Goal: Information Seeking & Learning: Learn about a topic

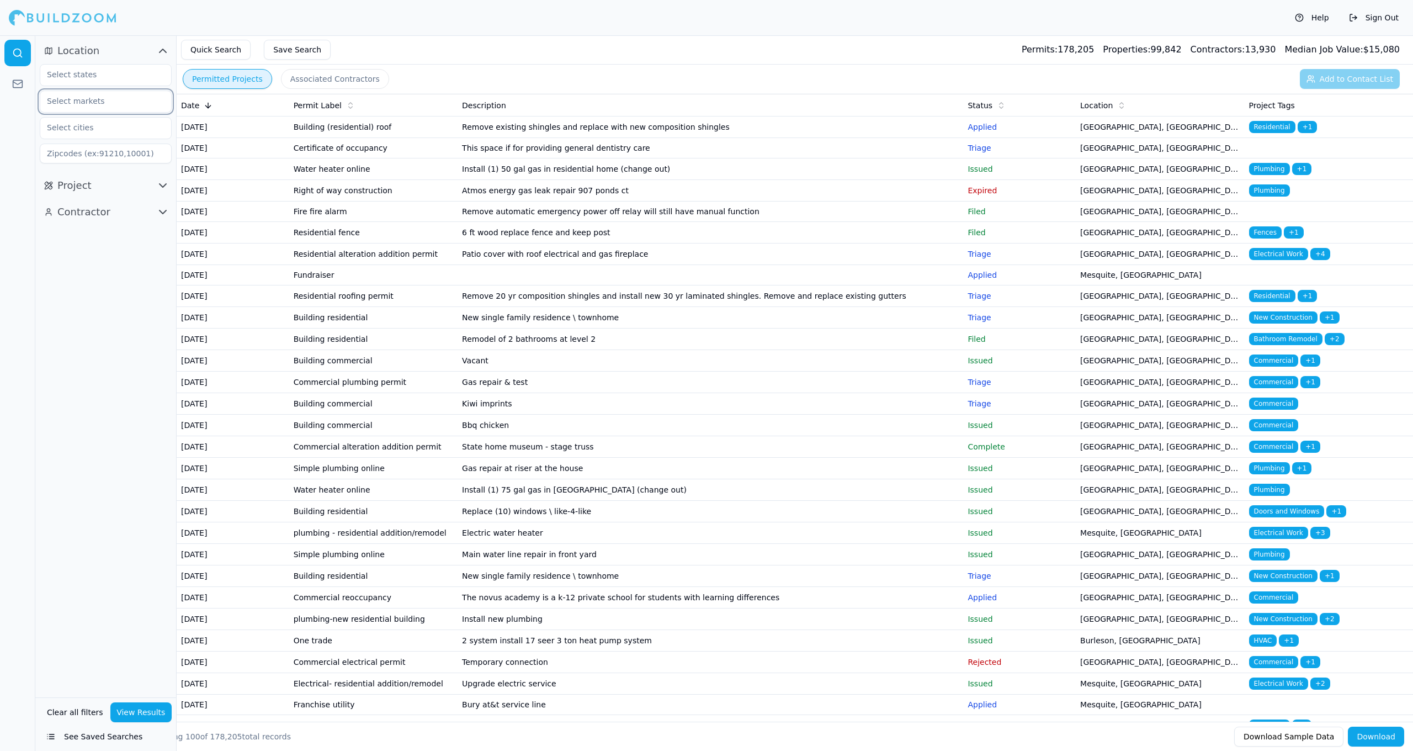
click at [130, 103] on input "text" at bounding box center [98, 101] width 117 height 20
type input "dallas"
click at [121, 105] on input "dallas" at bounding box center [98, 101] width 117 height 20
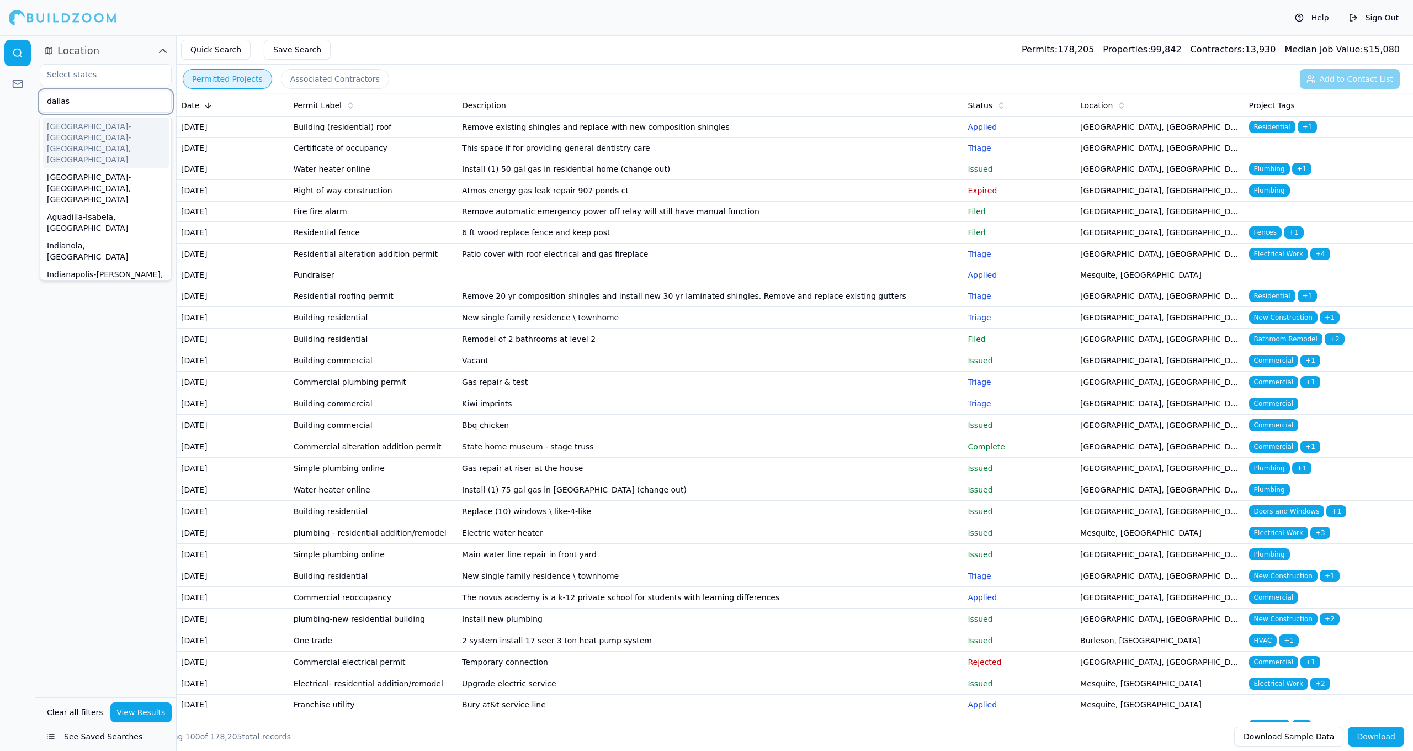
click at [134, 126] on div "[GEOGRAPHIC_DATA]-[GEOGRAPHIC_DATA]-[GEOGRAPHIC_DATA], [GEOGRAPHIC_DATA]" at bounding box center [106, 143] width 126 height 51
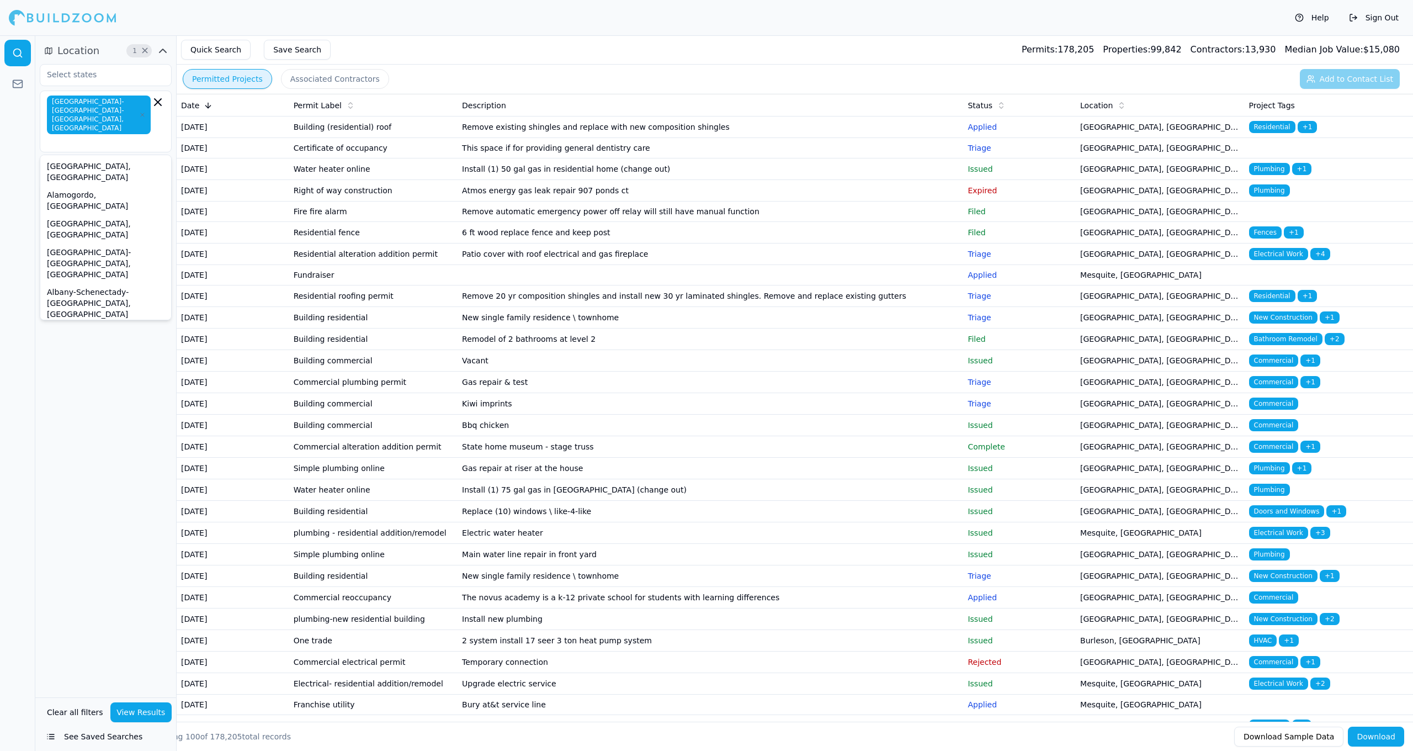
click at [65, 362] on div "Location 1 × [GEOGRAPHIC_DATA]-[GEOGRAPHIC_DATA]-[GEOGRAPHIC_DATA], [GEOGRAPHIC…" at bounding box center [105, 366] width 141 height 662
click at [160, 224] on icon "button" at bounding box center [163, 225] width 7 height 3
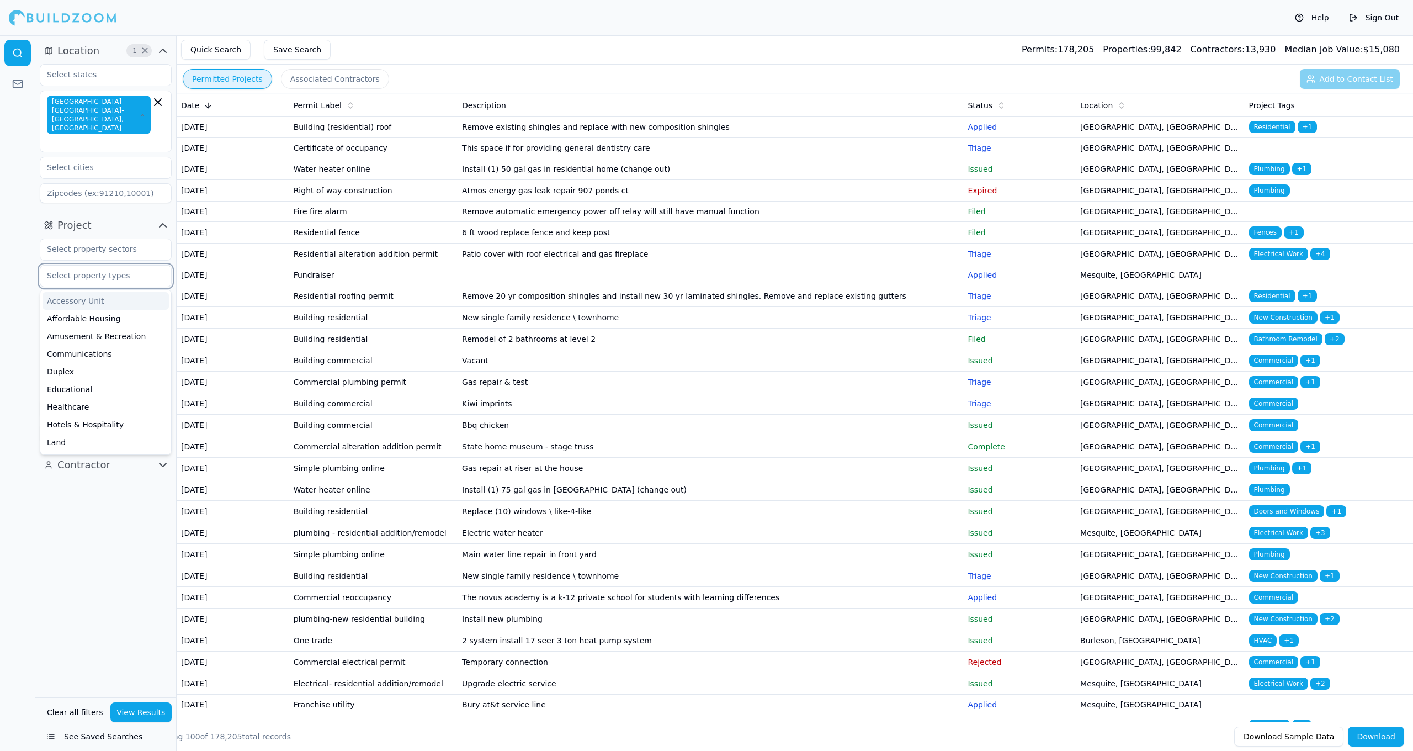
click at [137, 266] on input "text" at bounding box center [98, 276] width 117 height 20
click at [112, 507] on div "Location 1 × [GEOGRAPHIC_DATA]-[GEOGRAPHIC_DATA], [GEOGRAPHIC_DATA] Project Acc…" at bounding box center [105, 366] width 141 height 662
click at [131, 292] on input "text" at bounding box center [98, 302] width 117 height 20
type input "comm"
click at [120, 319] on div "Commercial Renovation" at bounding box center [106, 328] width 126 height 18
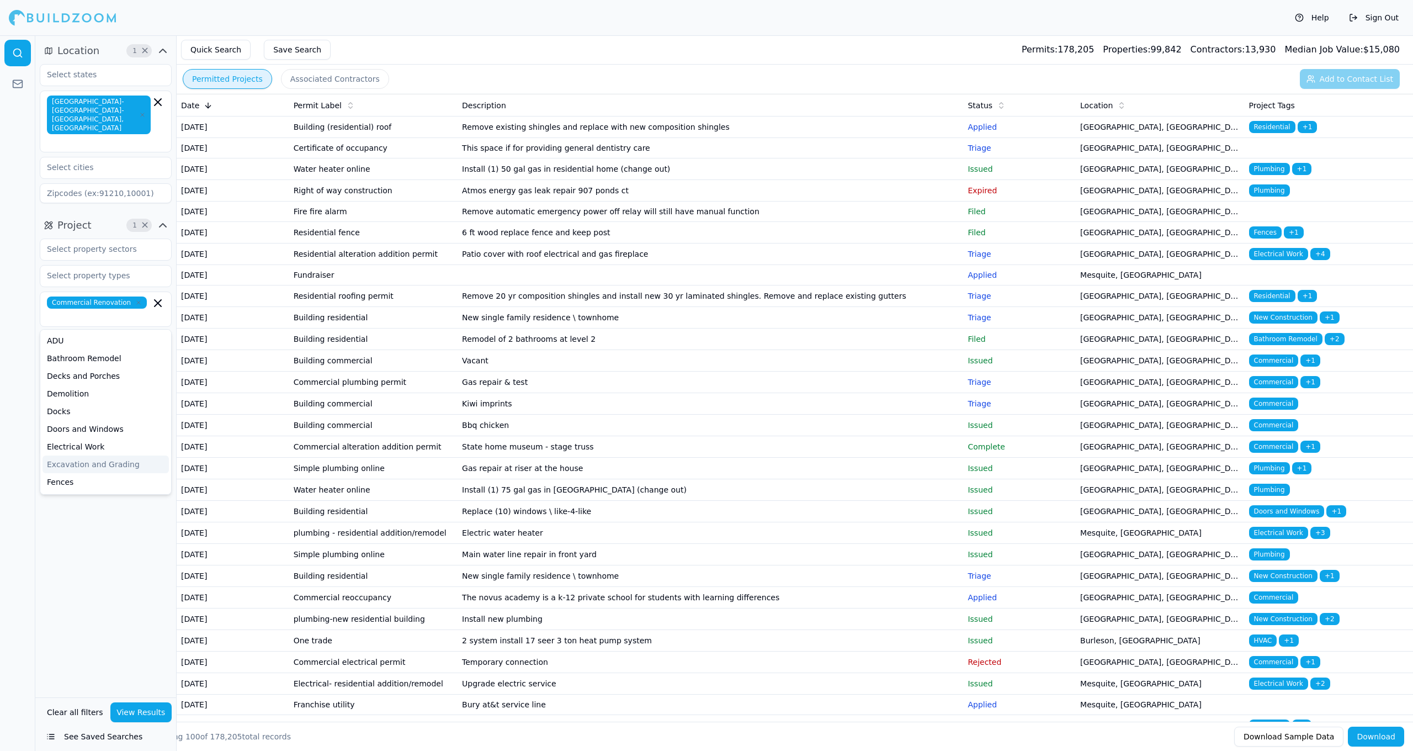
click at [123, 523] on div "Location 1 × [GEOGRAPHIC_DATA]-[GEOGRAPHIC_DATA]-[GEOGRAPHIC_DATA], [GEOGRAPHIC…" at bounding box center [105, 366] width 141 height 662
click at [146, 296] on div "Commercial Renovation" at bounding box center [106, 308] width 118 height 25
type input "new co"
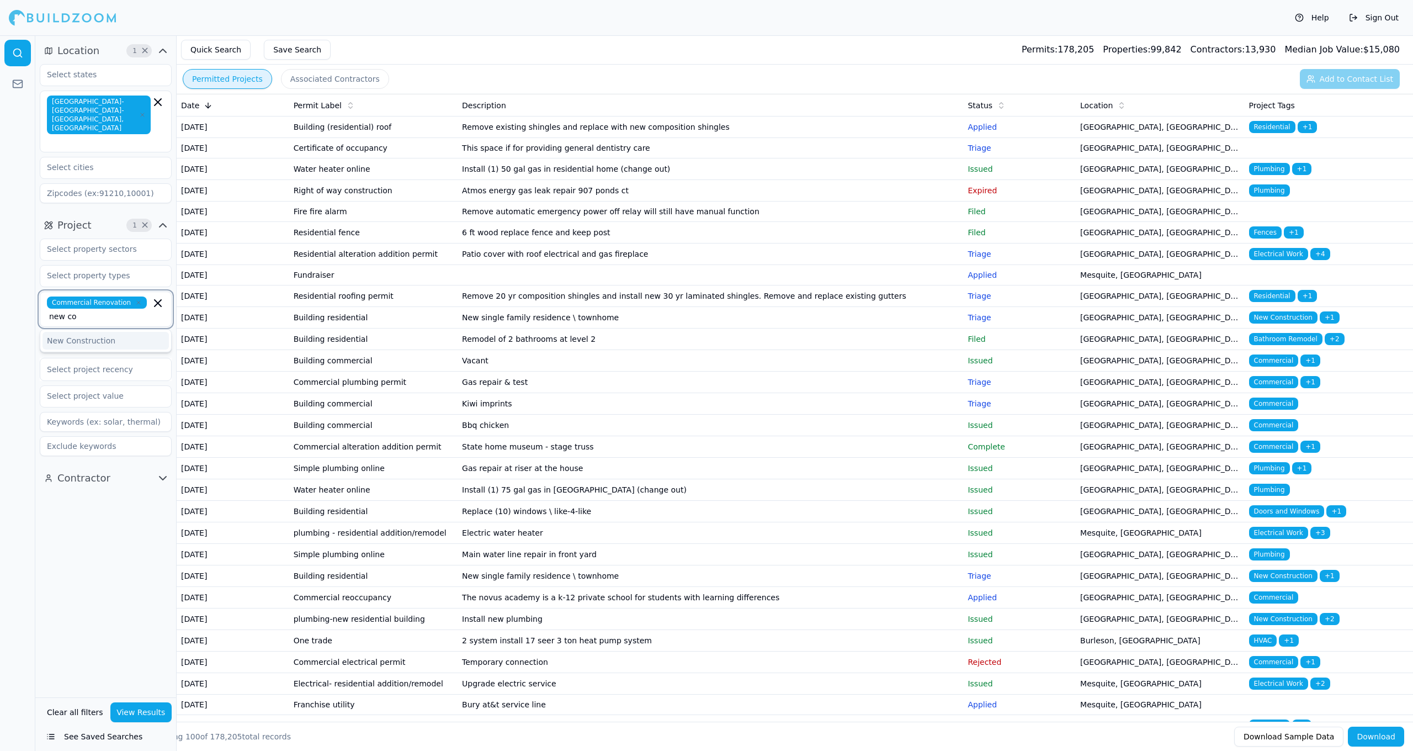
click at [129, 332] on div "New Construction" at bounding box center [106, 341] width 126 height 18
click at [86, 333] on div "ADU" at bounding box center [106, 342] width 126 height 18
click at [99, 325] on input "text" at bounding box center [119, 331] width 64 height 12
click at [102, 455] on div "Home Addition" at bounding box center [106, 464] width 126 height 18
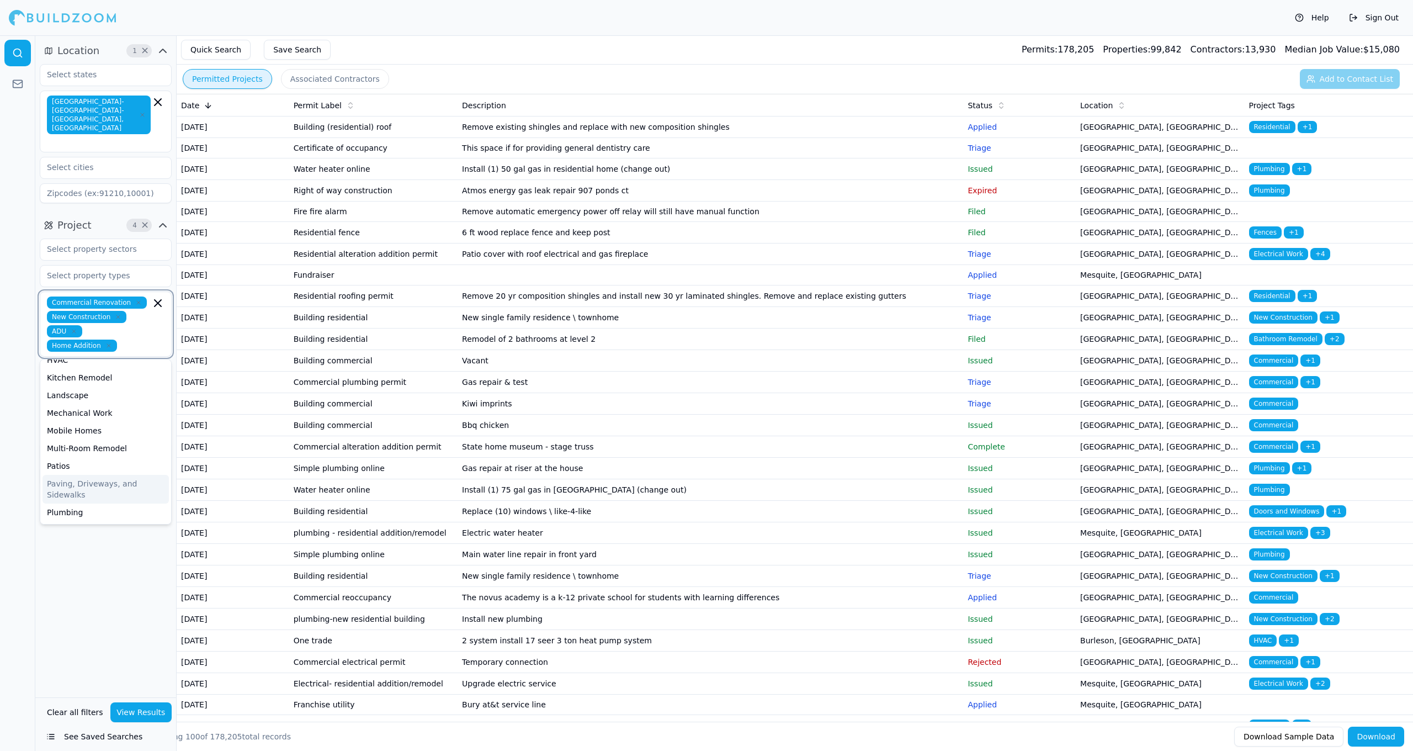
scroll to position [206, 0]
click at [109, 438] on div "Multi-Room Remodel" at bounding box center [106, 447] width 126 height 18
click at [124, 585] on div "Location 1 × [GEOGRAPHIC_DATA]-[GEOGRAPHIC_DATA]-[GEOGRAPHIC_DATA], [GEOGRAPHIC…" at bounding box center [105, 366] width 141 height 662
click at [134, 407] on div "Select project recency" at bounding box center [106, 413] width 118 height 13
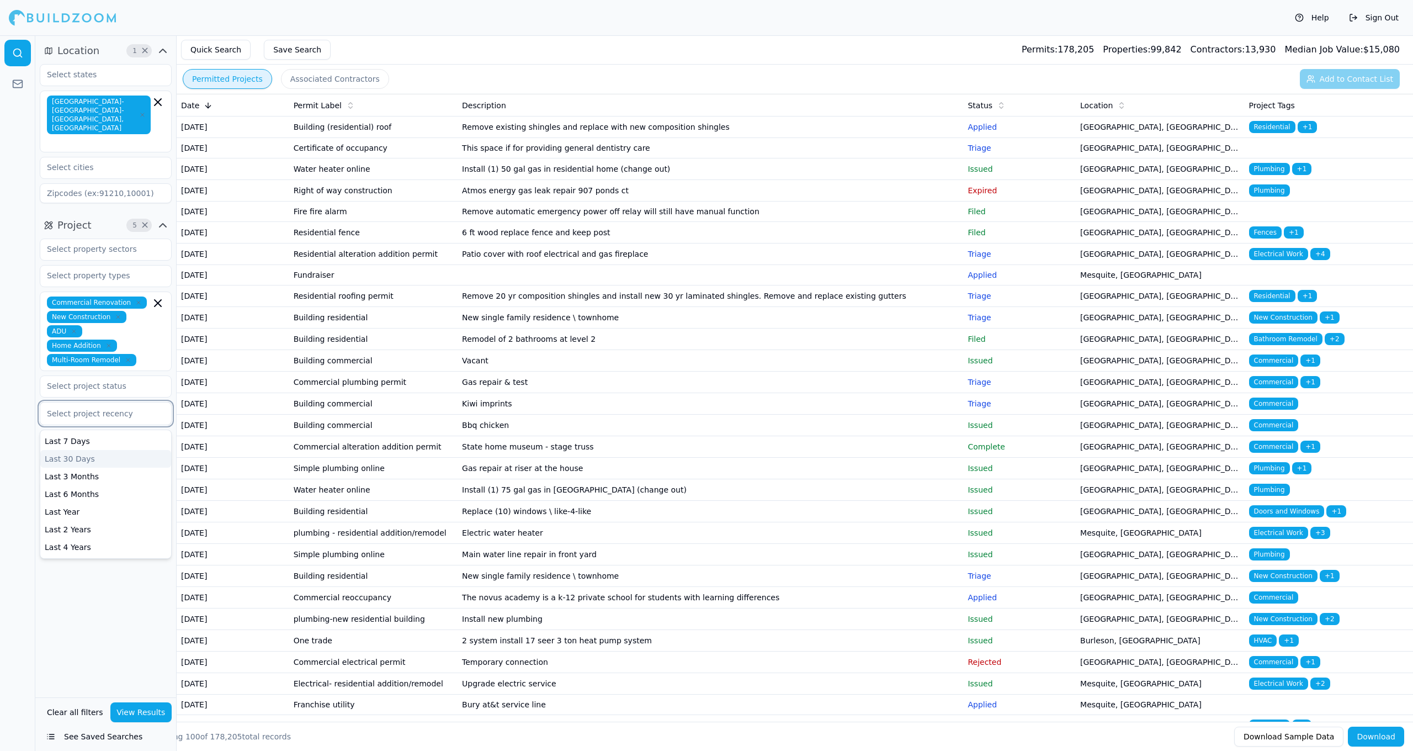
click at [113, 450] on div "Last 30 Days" at bounding box center [105, 459] width 131 height 18
click at [160, 518] on icon "button" at bounding box center [162, 524] width 13 height 13
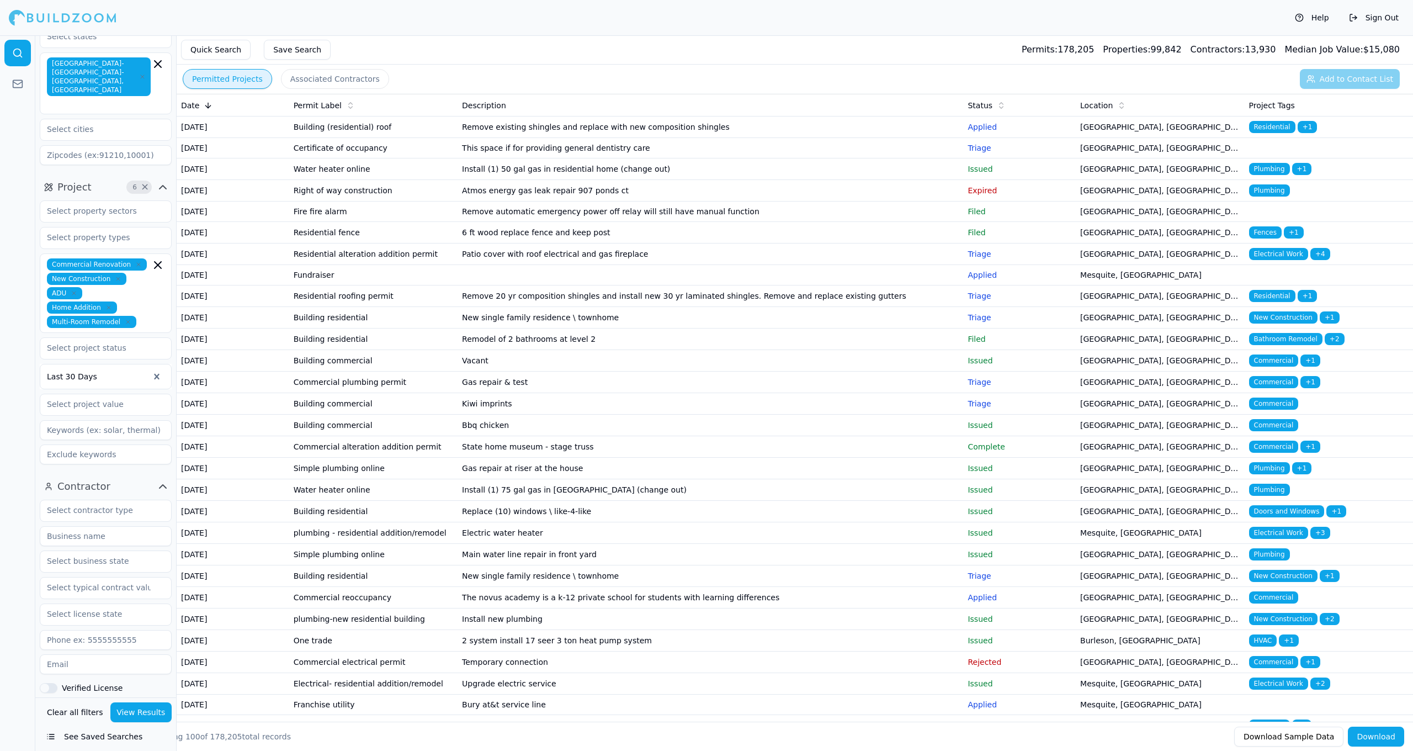
scroll to position [38, 0]
click at [119, 501] on input "text" at bounding box center [98, 511] width 117 height 20
type input "gene"
click at [119, 527] on div "General Contractor" at bounding box center [106, 536] width 126 height 18
type input "home"
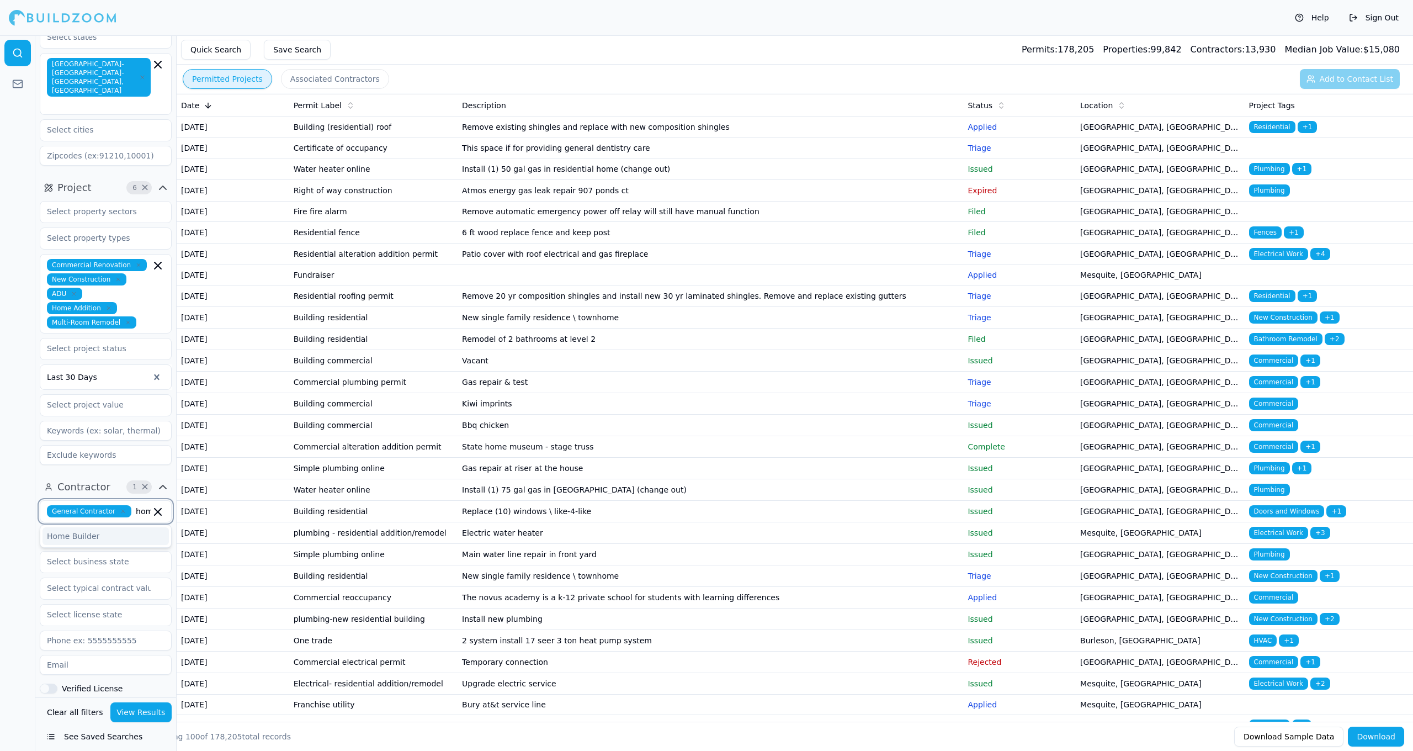
click at [108, 527] on div "Home Builder" at bounding box center [106, 536] width 126 height 18
type input "large"
click at [95, 542] on div "Large Scale Builder" at bounding box center [106, 551] width 126 height 18
click at [4, 570] on div at bounding box center [17, 392] width 35 height 715
click at [147, 714] on button "View Results" at bounding box center [141, 712] width 62 height 20
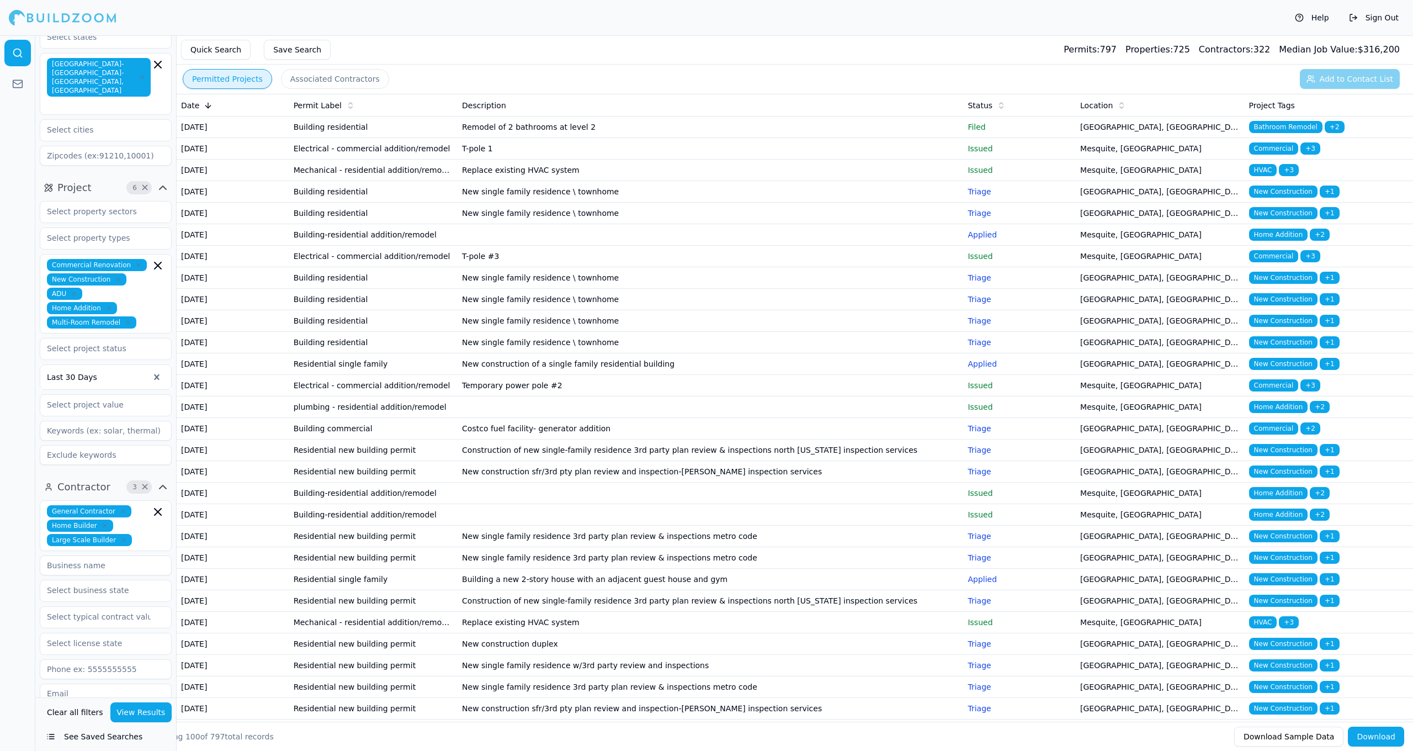
click at [311, 50] on button "Save Search" at bounding box center [297, 50] width 67 height 20
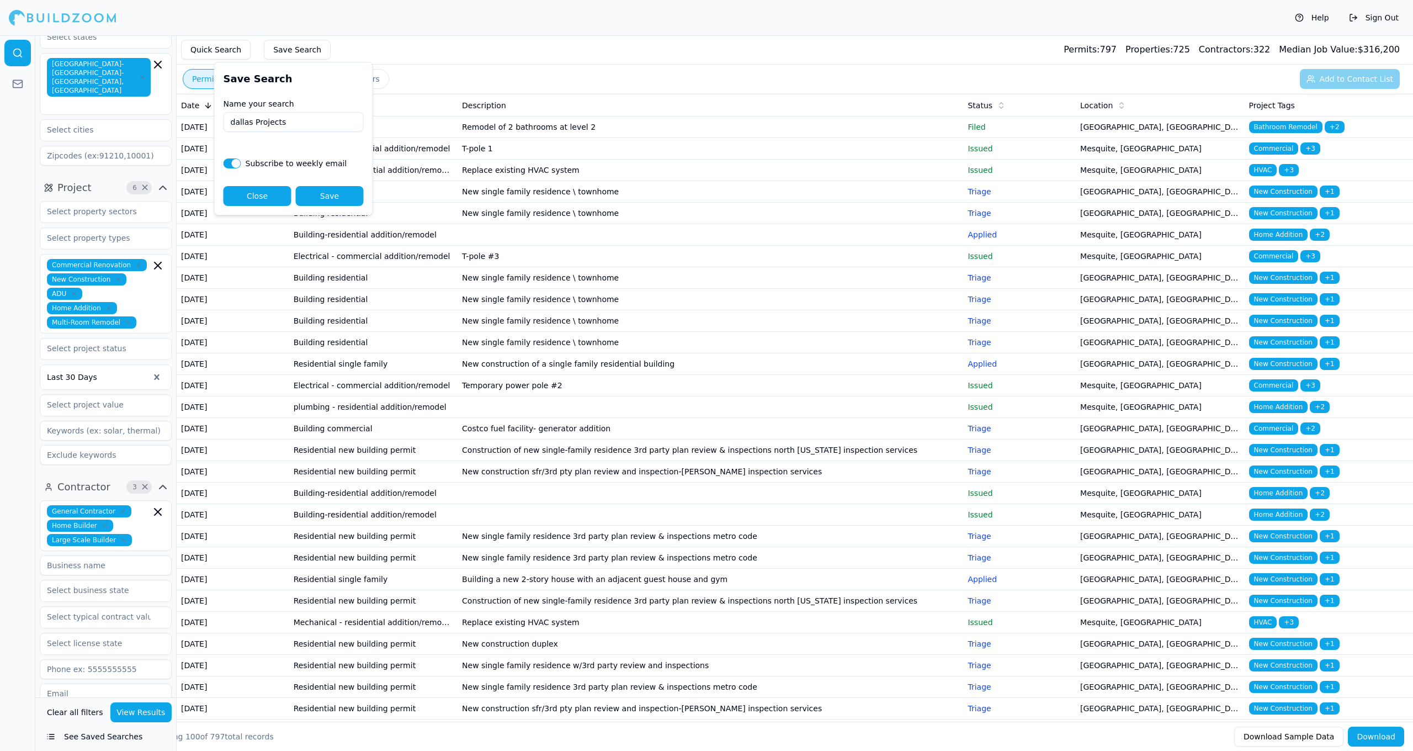
type input "dallas Projects"
click at [325, 195] on button "Save" at bounding box center [330, 196] width 68 height 20
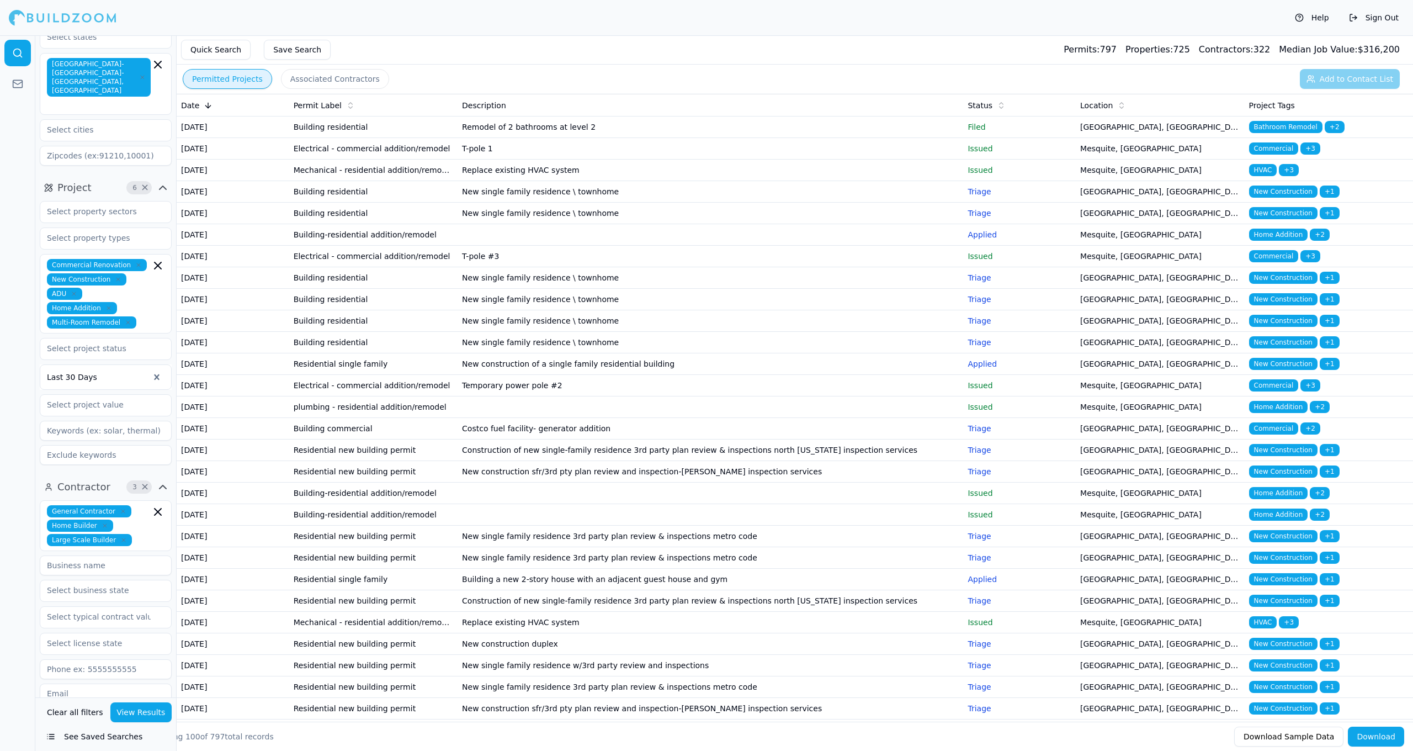
click at [574, 138] on td "Remodel of 2 bathrooms at level 2" at bounding box center [711, 127] width 506 height 22
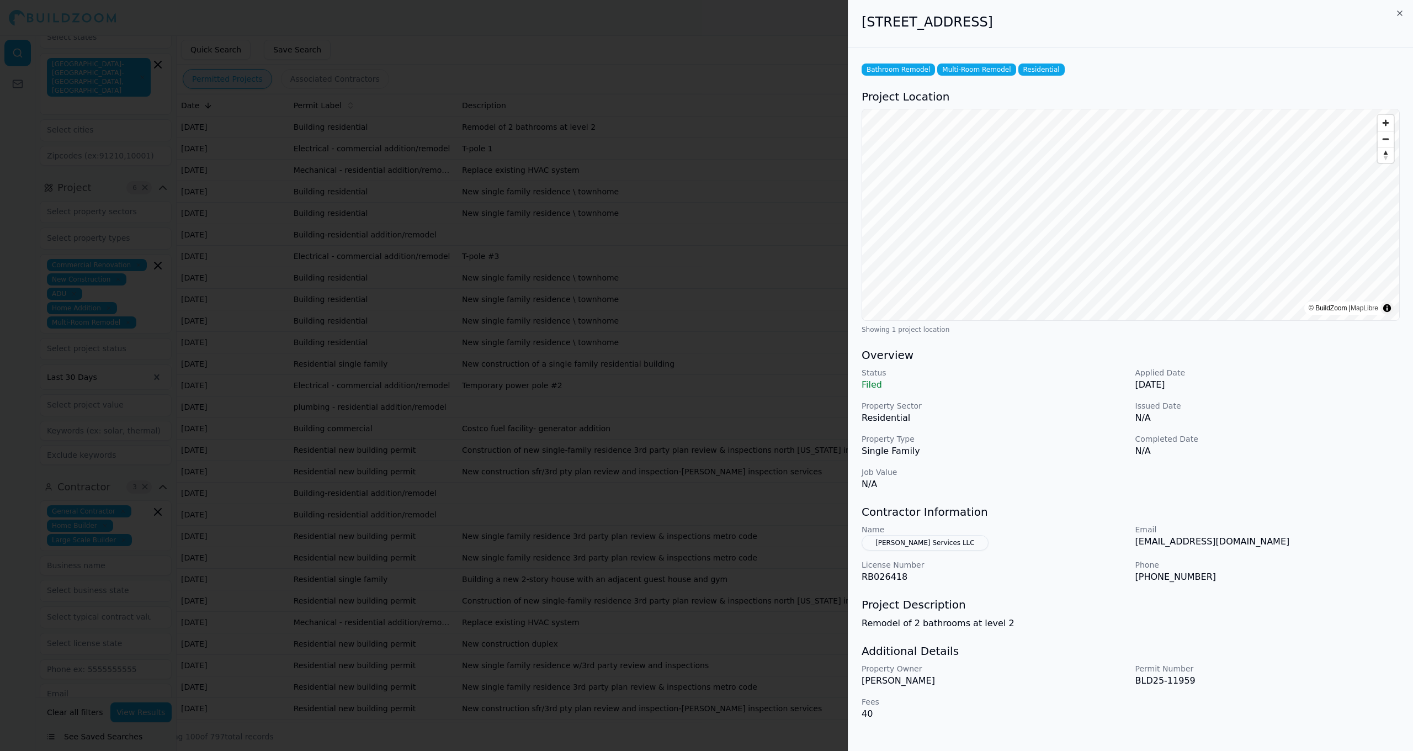
click at [911, 545] on button "[PERSON_NAME] Services LLC" at bounding box center [925, 542] width 127 height 15
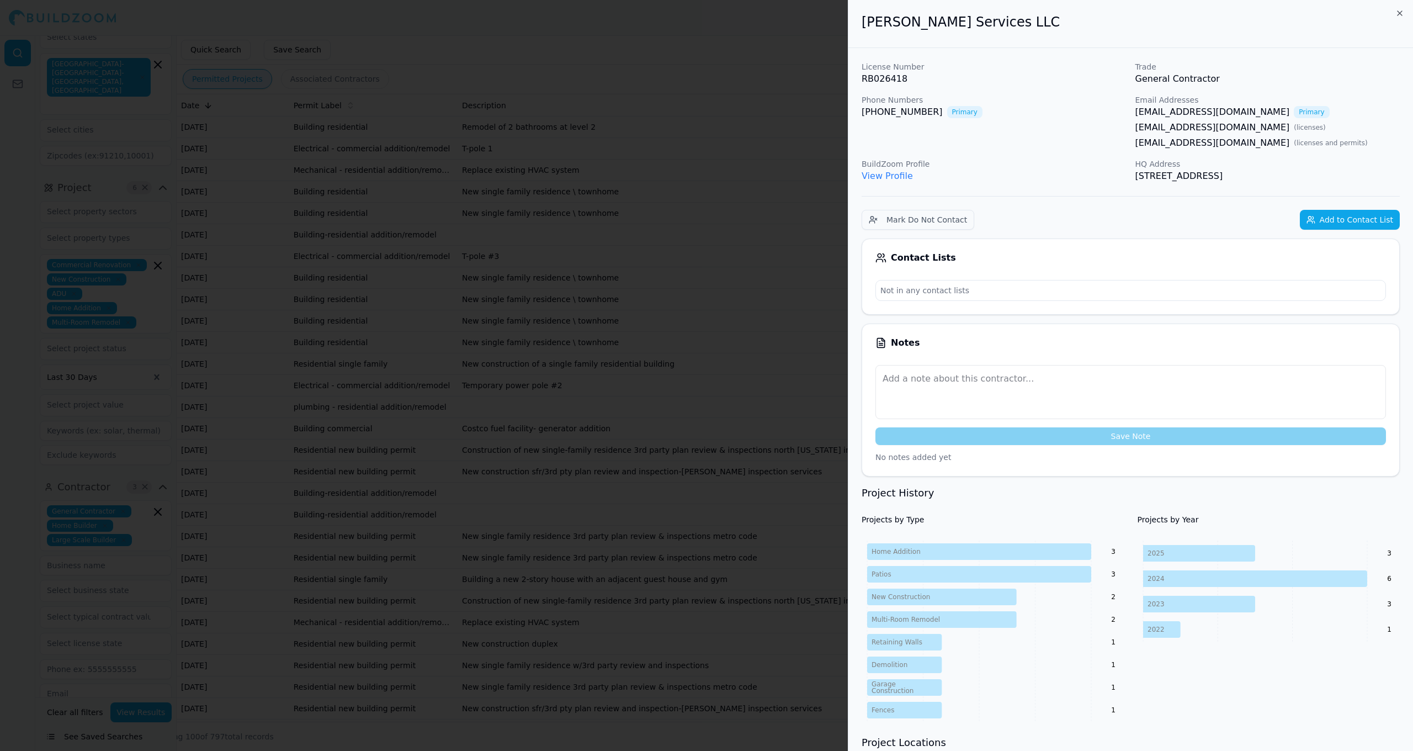
click at [742, 83] on div at bounding box center [706, 375] width 1413 height 751
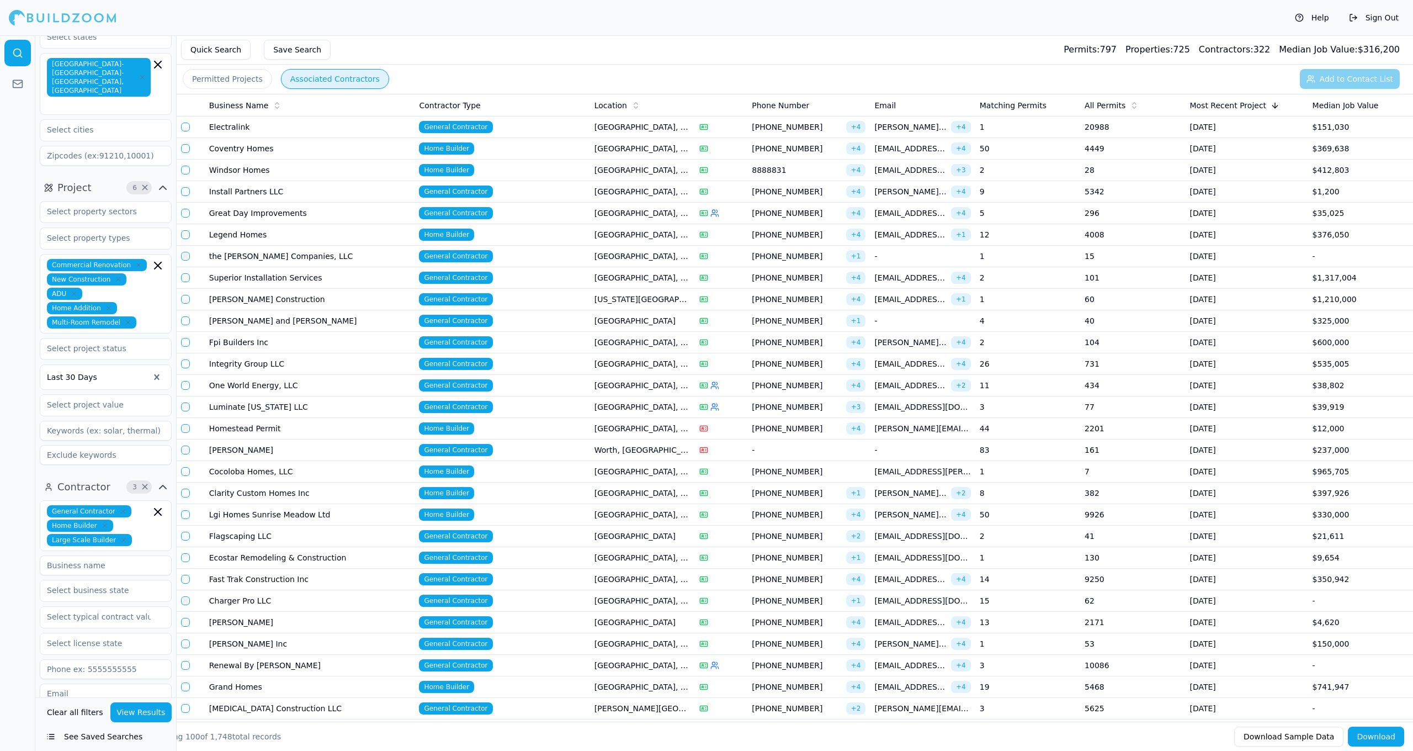
click at [333, 86] on button "Associated Contractors" at bounding box center [335, 79] width 108 height 20
click at [101, 371] on div at bounding box center [98, 376] width 102 height 11
click at [99, 432] on div "Last 3 Months" at bounding box center [105, 441] width 131 height 18
click at [140, 716] on button "View Results" at bounding box center [141, 712] width 62 height 20
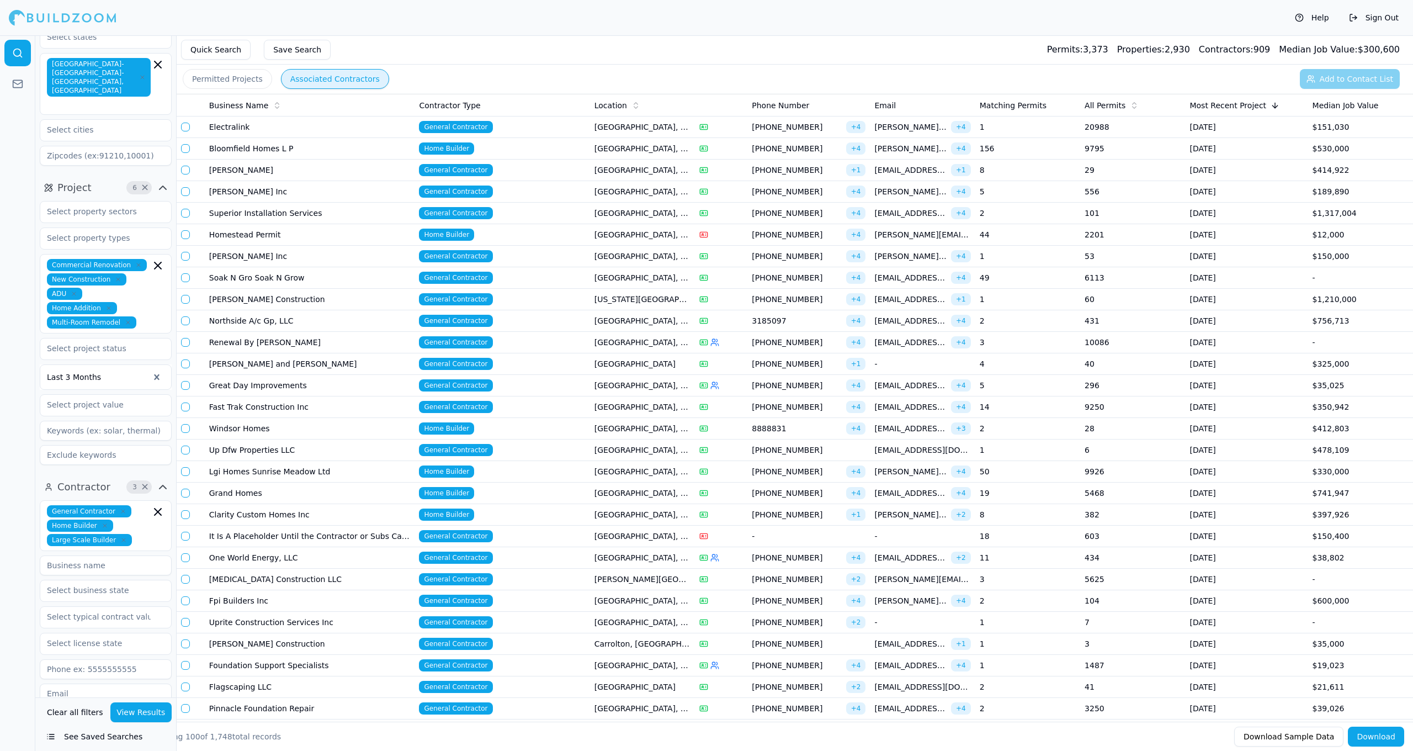
click at [280, 43] on button "Save Search" at bounding box center [297, 50] width 67 height 20
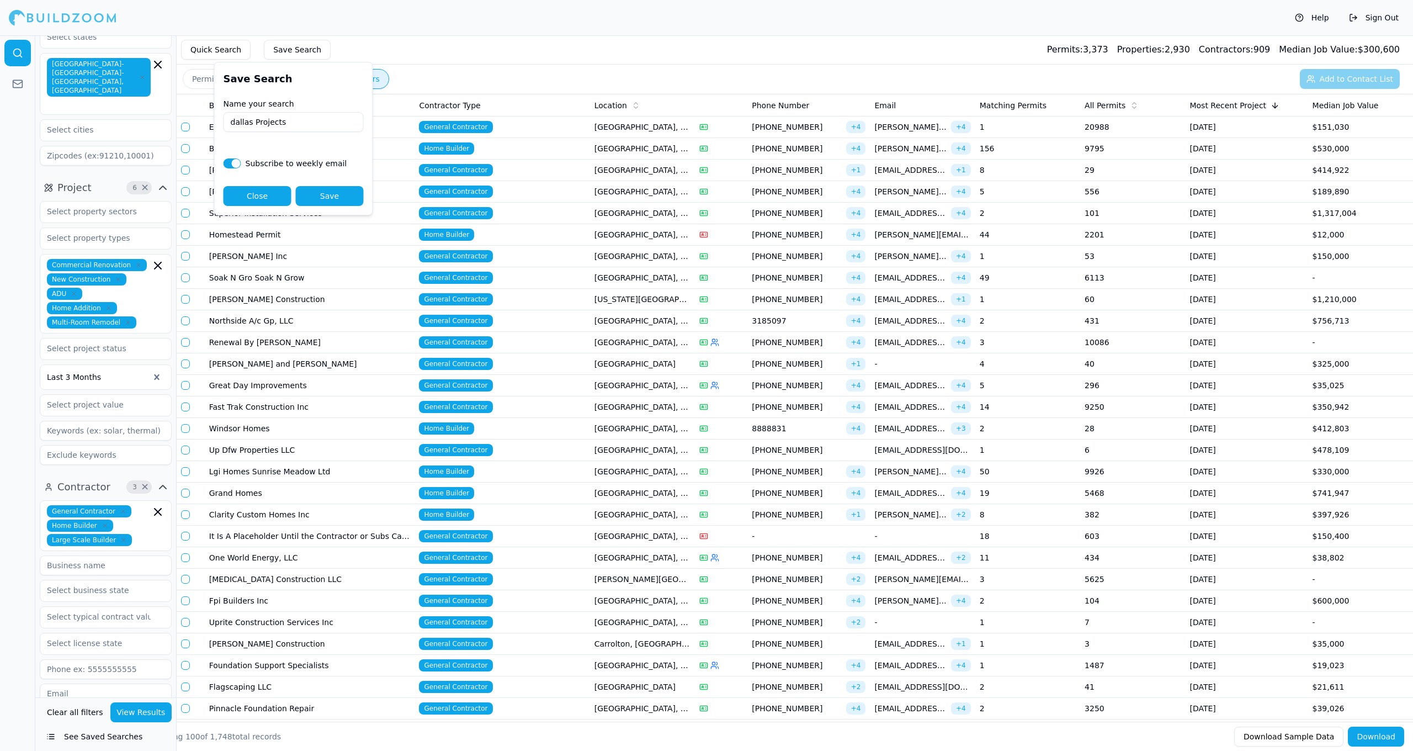
click at [291, 119] on input "dallas Projects" at bounding box center [294, 122] width 140 height 20
type input "dallas Projects 3M"
click at [333, 193] on button "Save" at bounding box center [330, 196] width 68 height 20
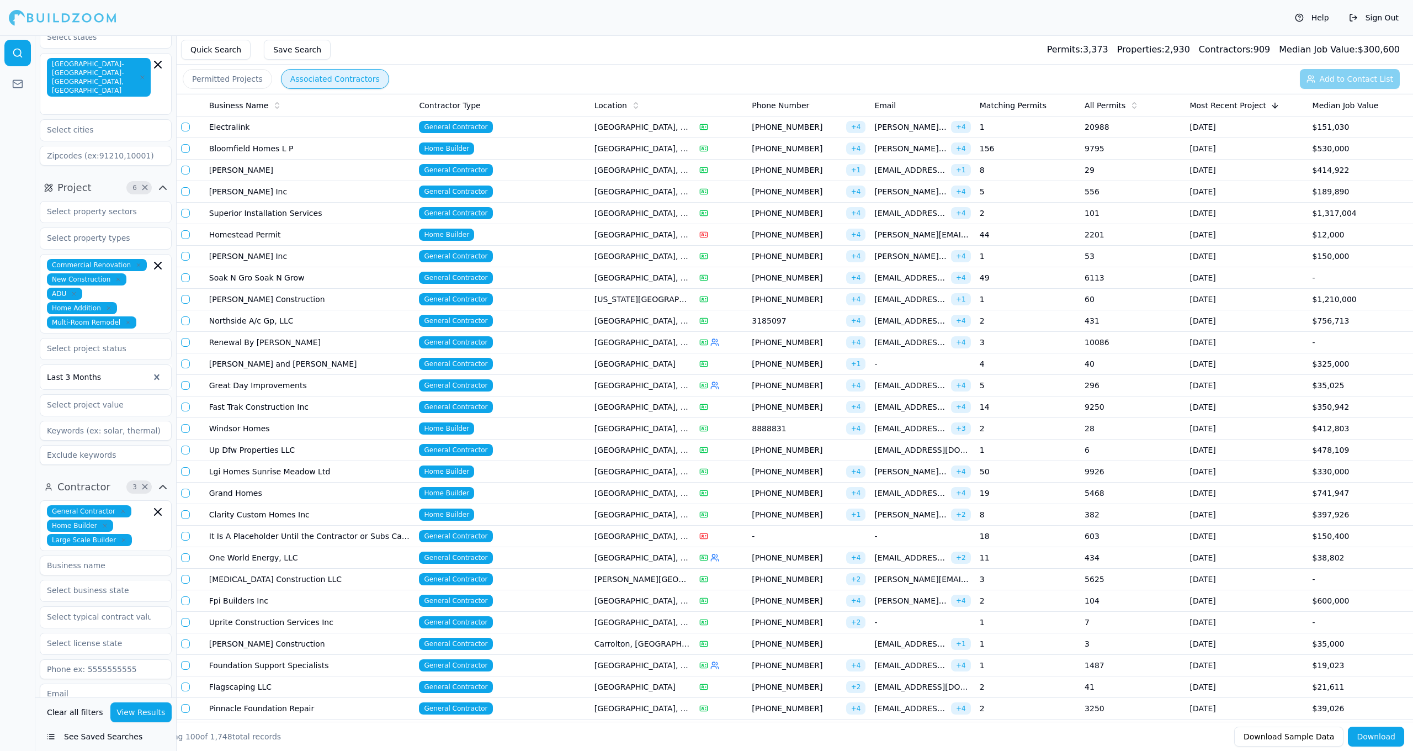
click at [49, 736] on button "See Saved Searches" at bounding box center [106, 736] width 132 height 20
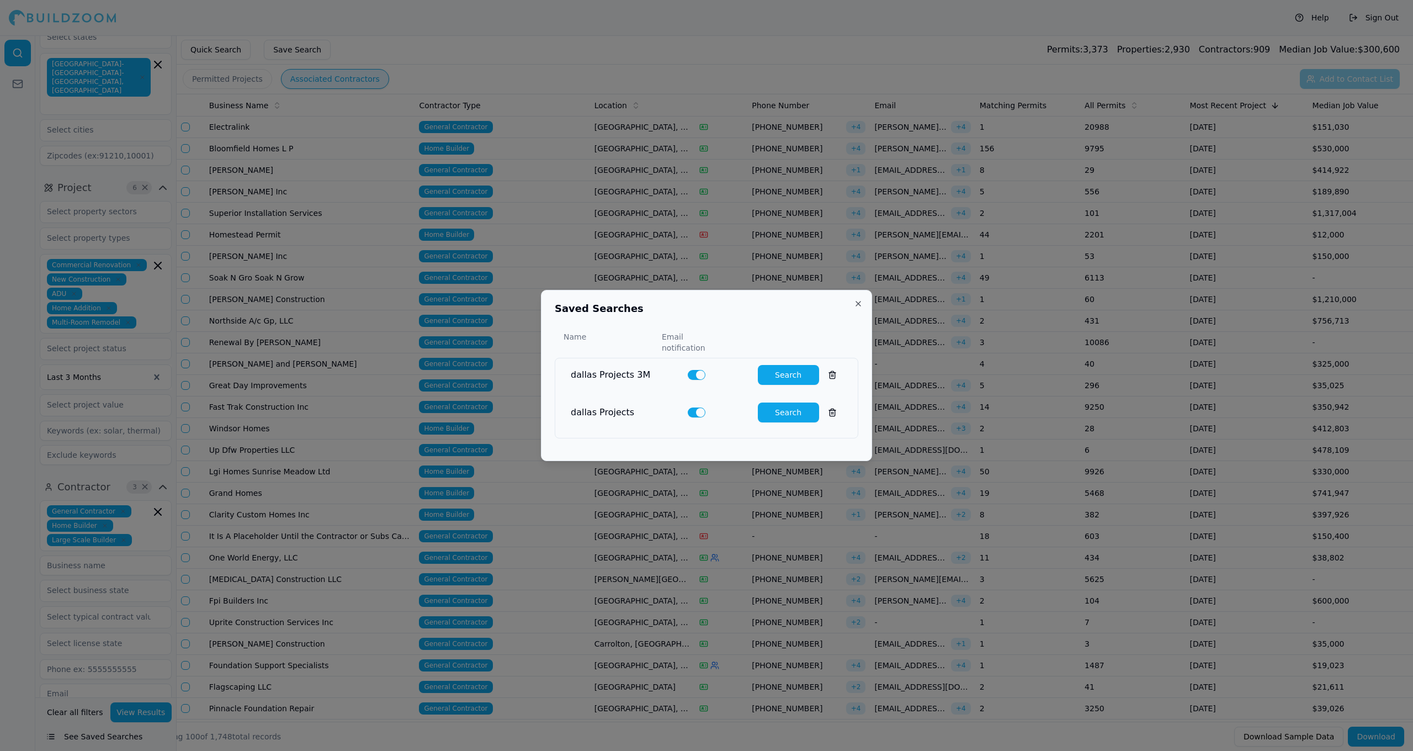
click at [790, 407] on button "Search" at bounding box center [788, 412] width 61 height 20
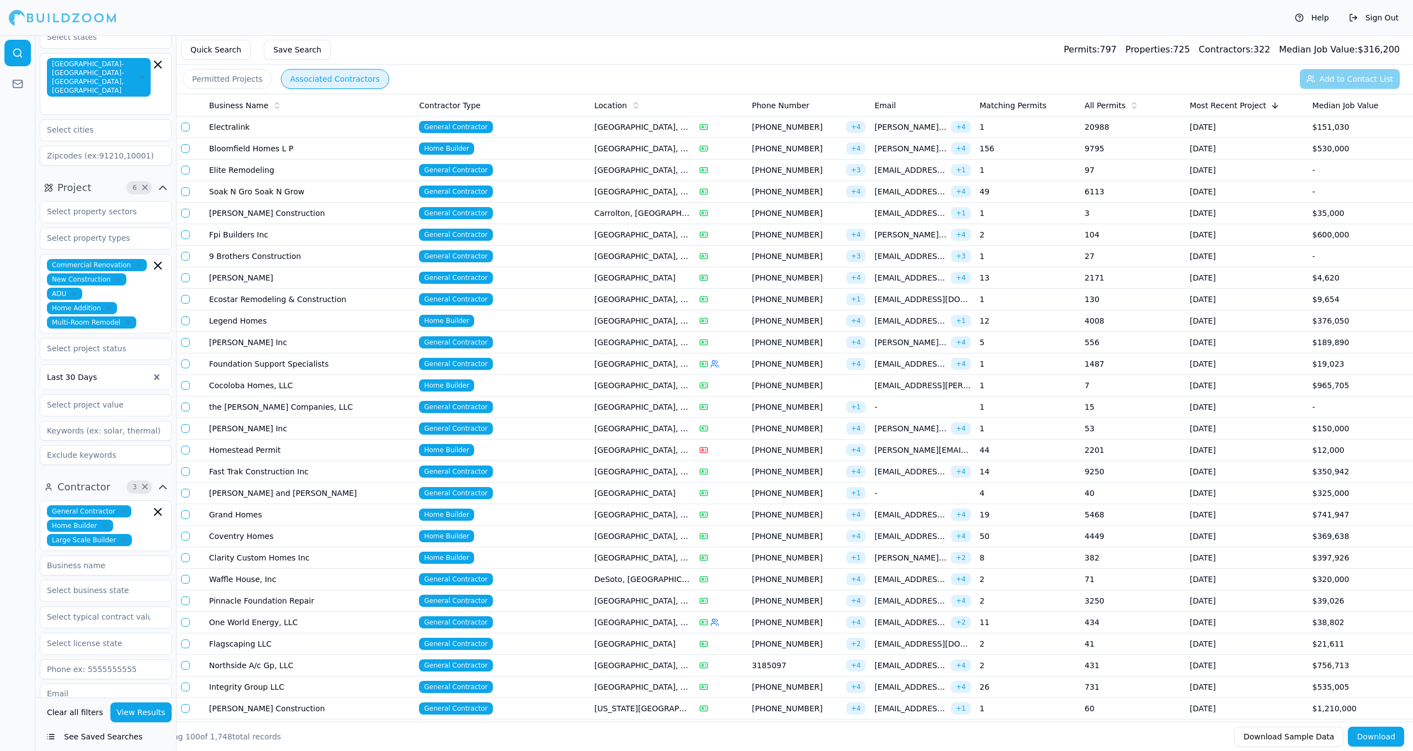
click at [55, 18] on div at bounding box center [63, 18] width 108 height 22
click at [18, 19] on div at bounding box center [63, 18] width 108 height 22
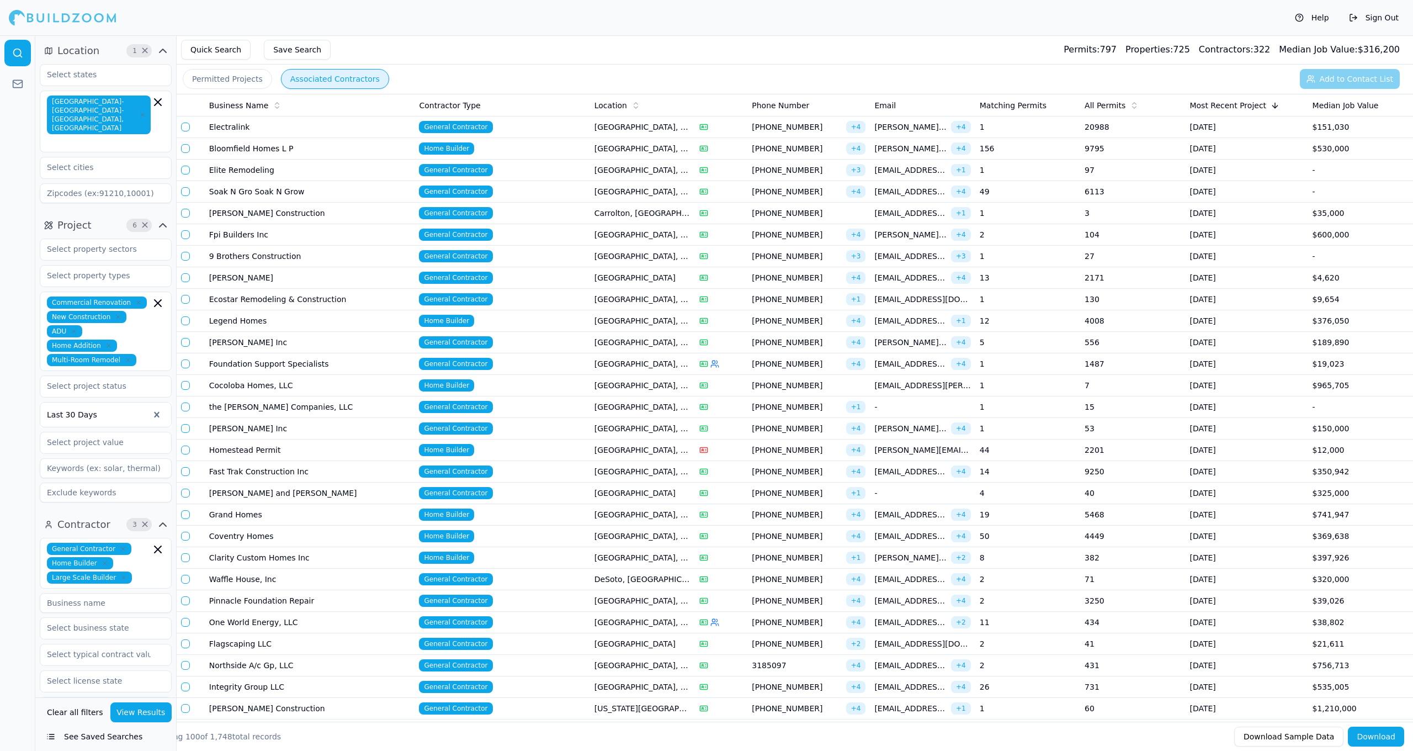
click at [1375, 14] on button "Sign Out" at bounding box center [1374, 18] width 61 height 18
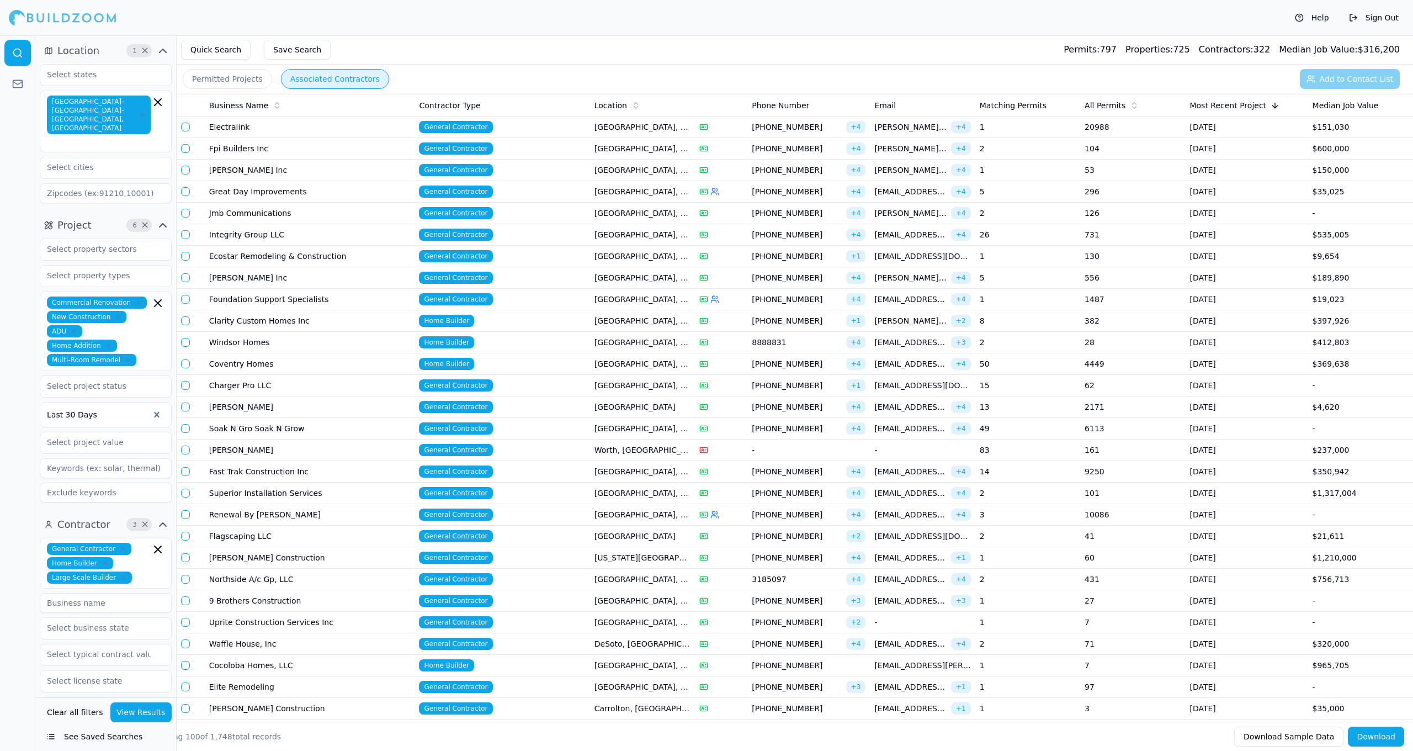
click at [140, 335] on div "Commercial Renovation New Construction ADU Home Addition Multi-Room Remodel" at bounding box center [106, 331] width 118 height 70
type input "i"
click at [161, 308] on div "Commercial Renovation New Construction ADU Home Addition Multi-Room Remodel" at bounding box center [106, 331] width 118 height 70
click at [0, 372] on div at bounding box center [17, 392] width 35 height 715
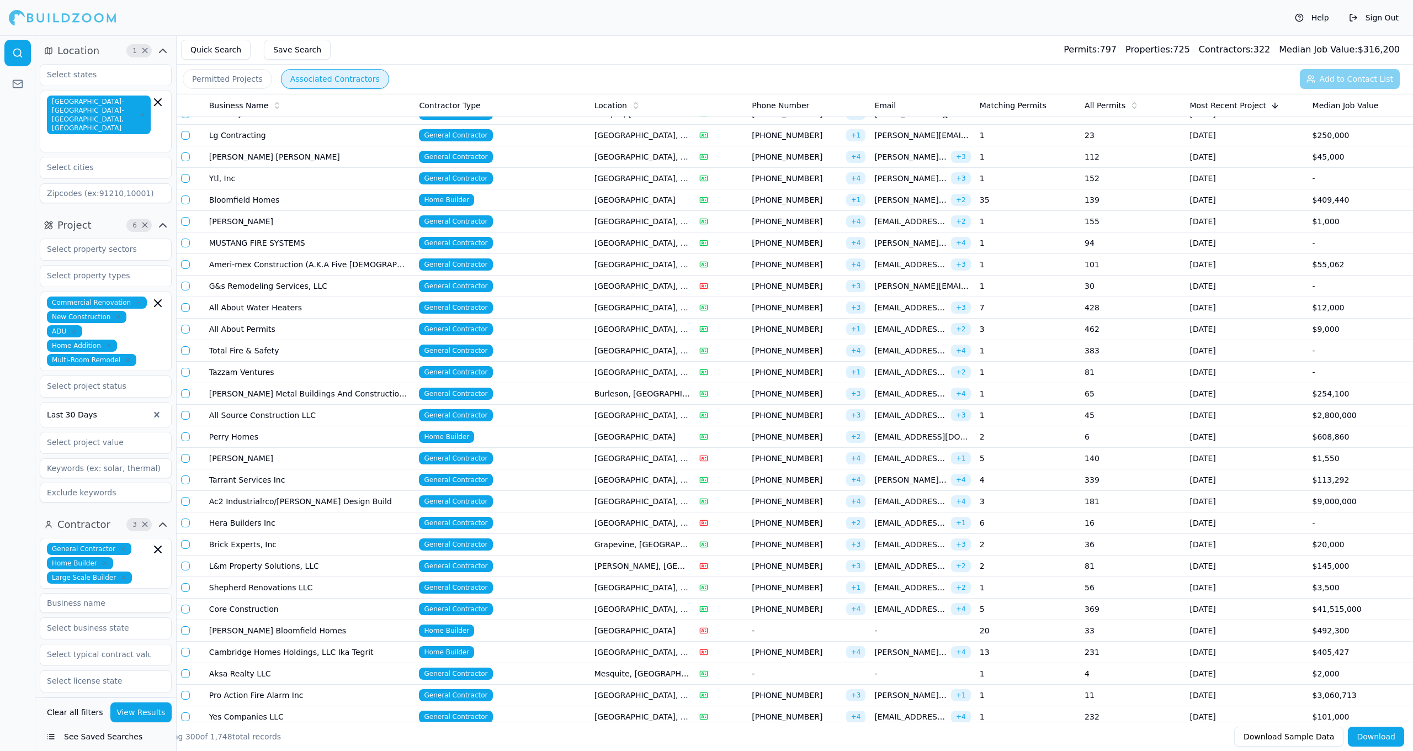
scroll to position [4106, 0]
